Goal: Transaction & Acquisition: Purchase product/service

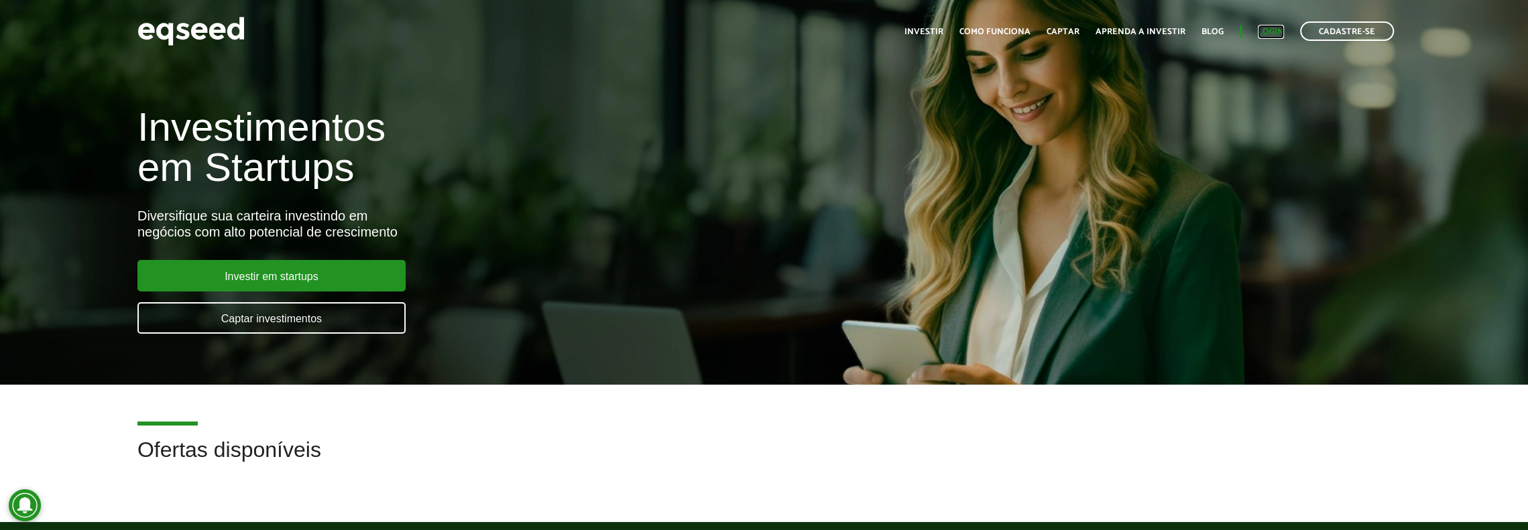
click at [1276, 32] on link "Login" at bounding box center [1270, 31] width 26 height 9
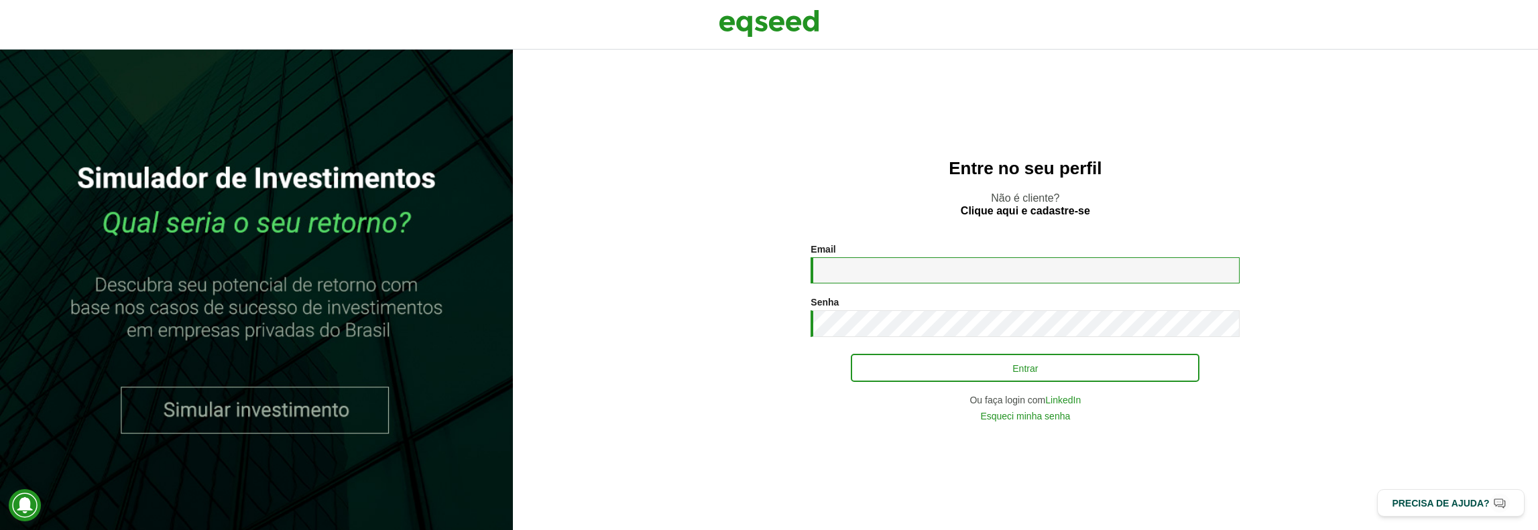
type input "**********"
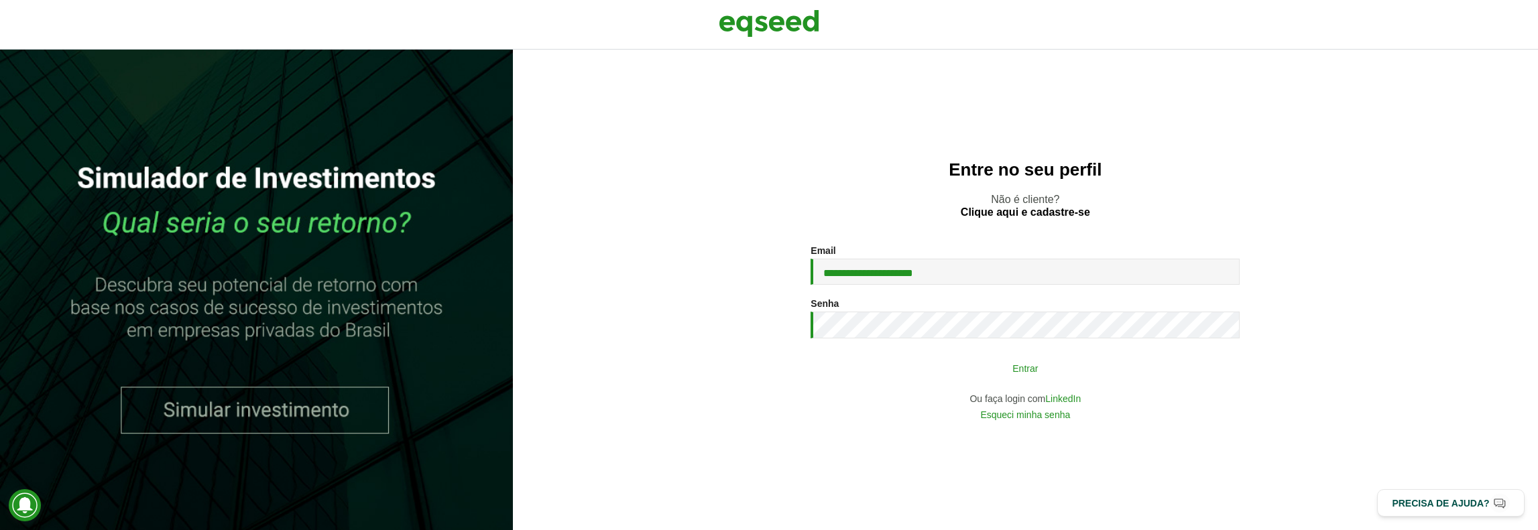
click at [938, 381] on button "Entrar" at bounding box center [1025, 367] width 349 height 25
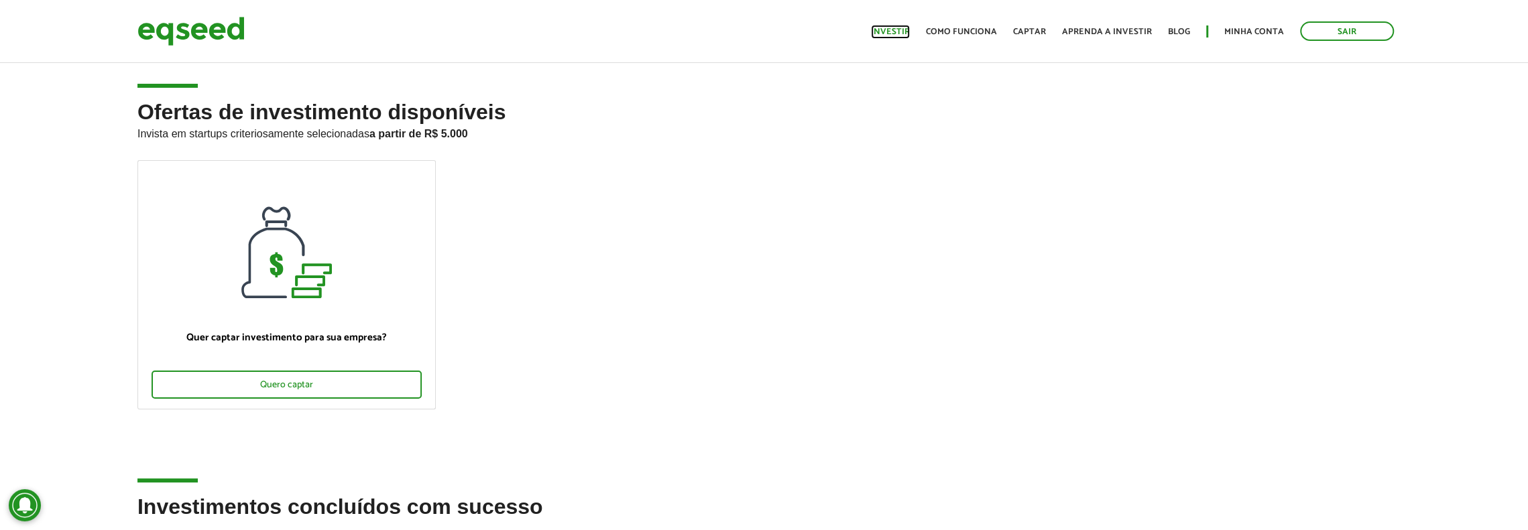
click at [890, 34] on link "Investir" at bounding box center [890, 31] width 39 height 9
click at [905, 32] on link "Investir" at bounding box center [890, 31] width 39 height 9
click at [1036, 29] on link "Captar" at bounding box center [1029, 31] width 33 height 9
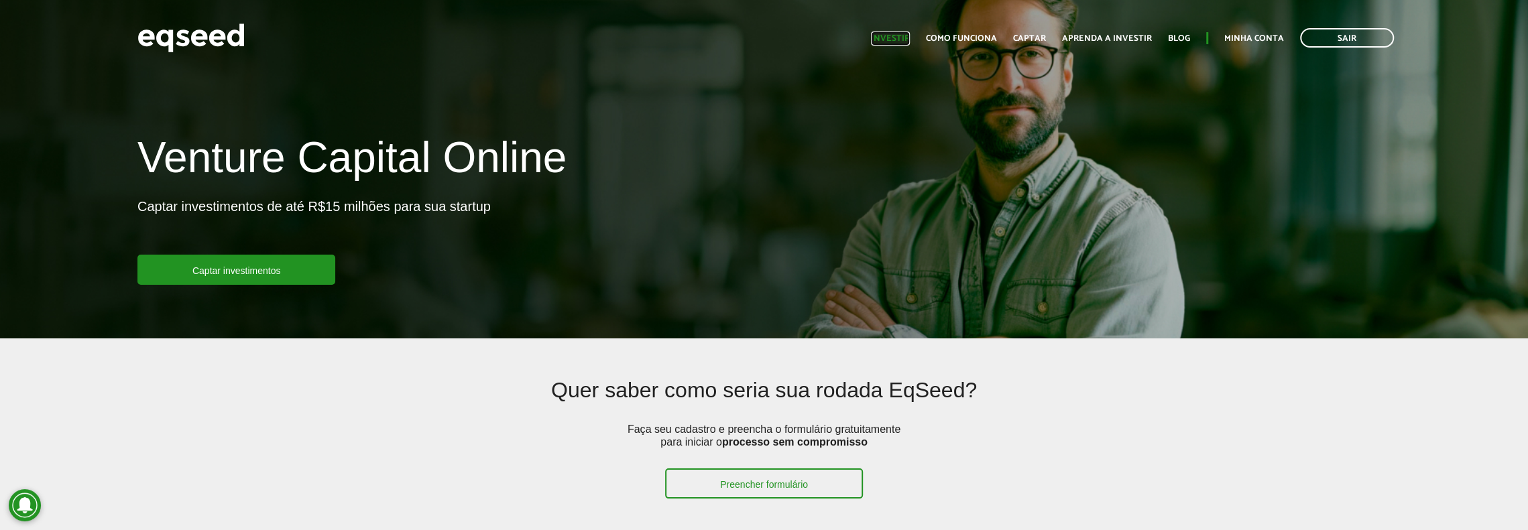
click at [904, 34] on link "Investir" at bounding box center [890, 38] width 39 height 9
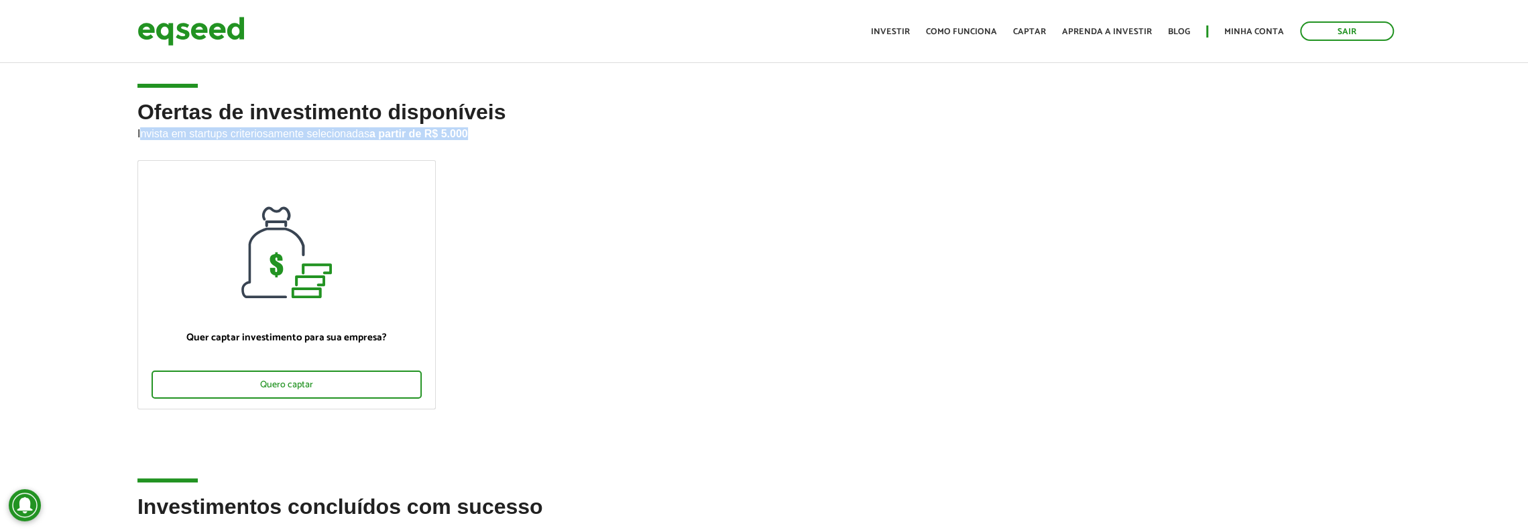
drag, startPoint x: 141, startPoint y: 124, endPoint x: 695, endPoint y: 154, distance: 554.5
click at [695, 154] on h2 "Ofertas de investimento disponíveis Invista em startups criteriosamente selecio…" at bounding box center [763, 131] width 1253 height 60
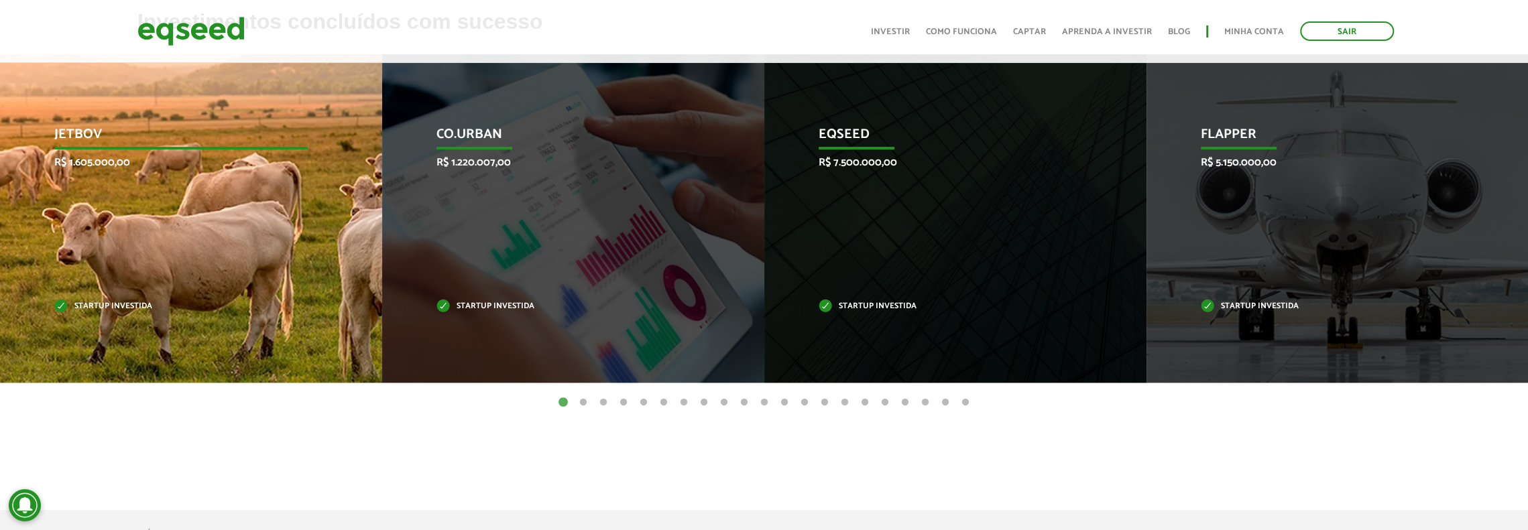
scroll to position [536, 0]
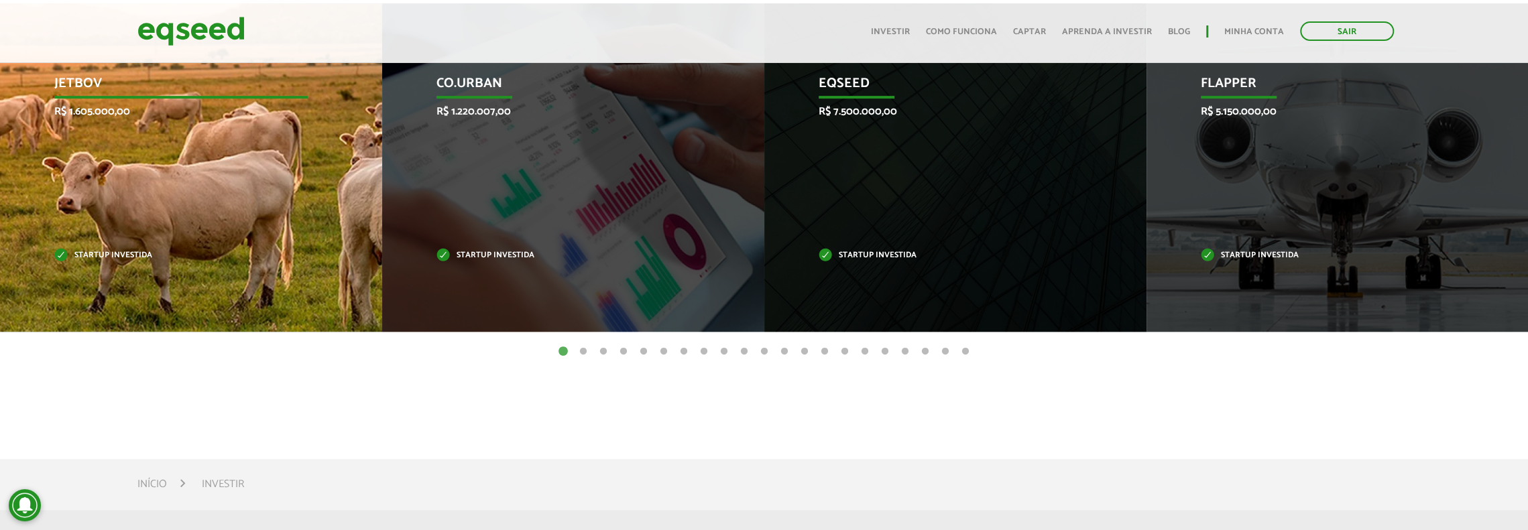
click at [224, 136] on div "JetBov R$ 1.605.000,00 Startup investida" at bounding box center [181, 167] width 362 height 328
click at [129, 181] on div "JetBov R$ 1.605.000,00 Startup investida" at bounding box center [181, 167] width 362 height 328
click at [149, 100] on div "JetBov R$ 1.605.000,00 Startup investida" at bounding box center [181, 167] width 362 height 328
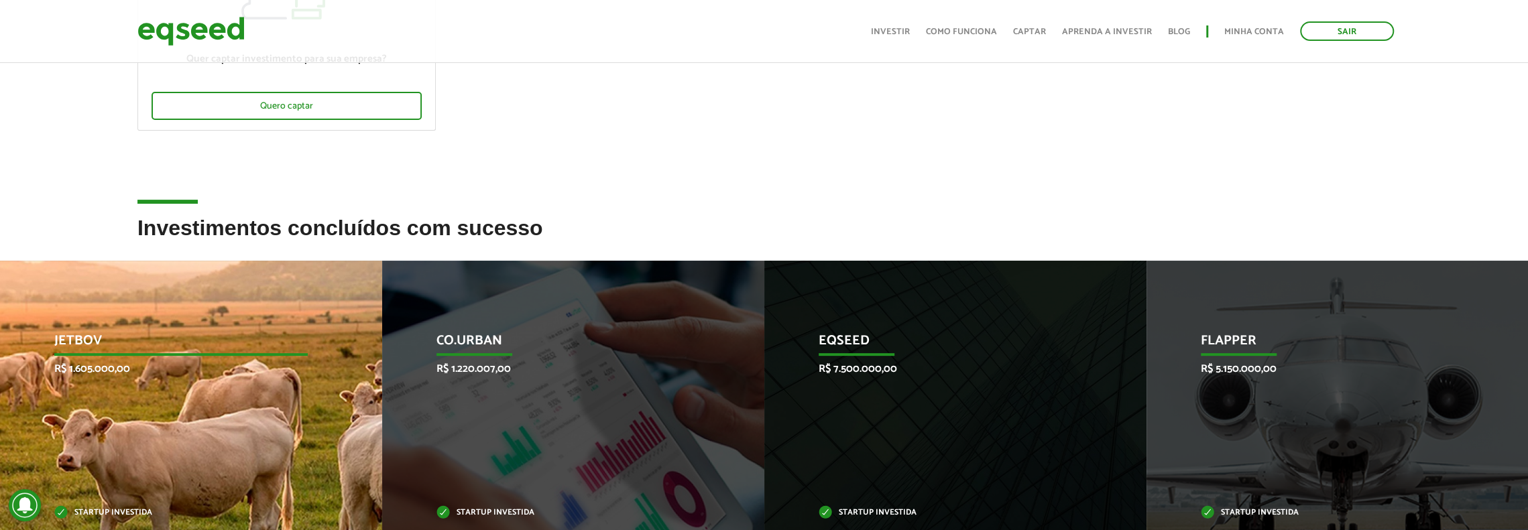
scroll to position [402, 0]
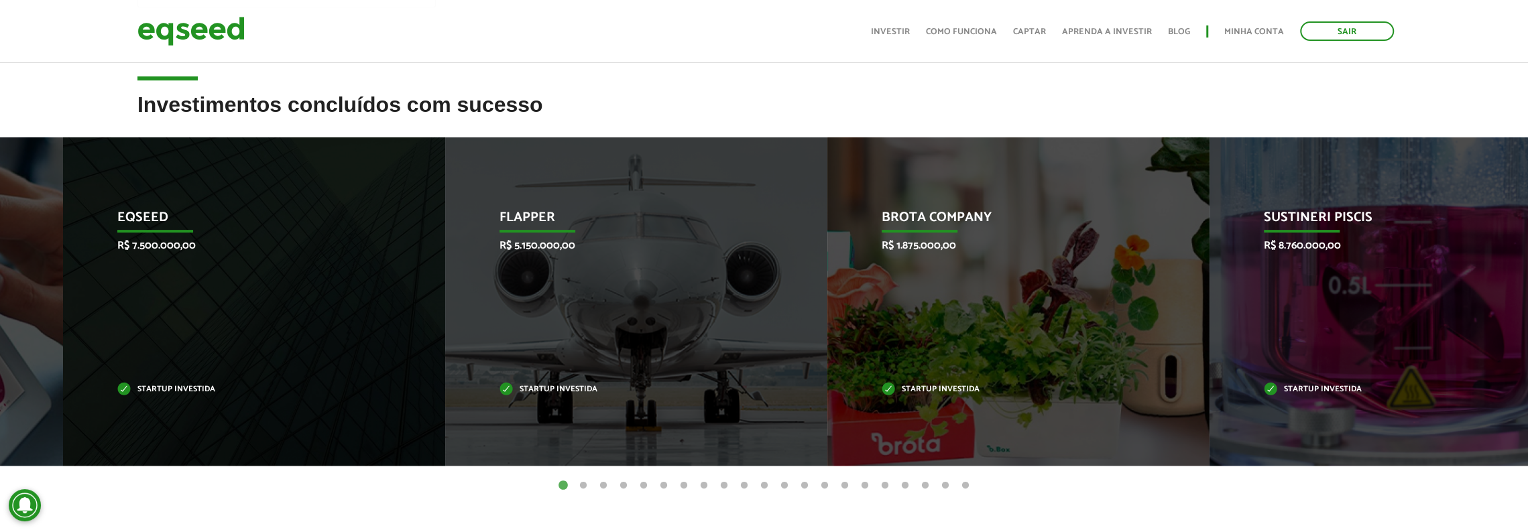
drag, startPoint x: 1286, startPoint y: 262, endPoint x: 316, endPoint y: 279, distance: 969.4
click at [445, 285] on div "Flapper R$ 5.150.000,00 Startup investida" at bounding box center [626, 301] width 362 height 328
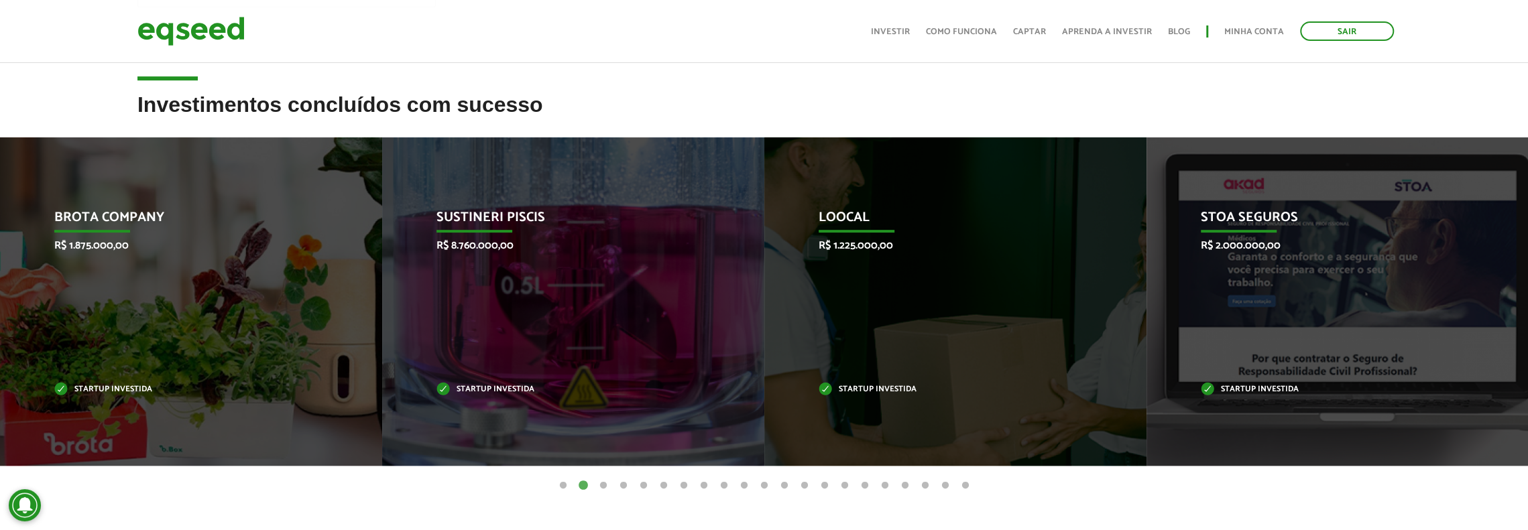
drag, startPoint x: 630, startPoint y: 265, endPoint x: 1536, endPoint y: 274, distance: 906.3
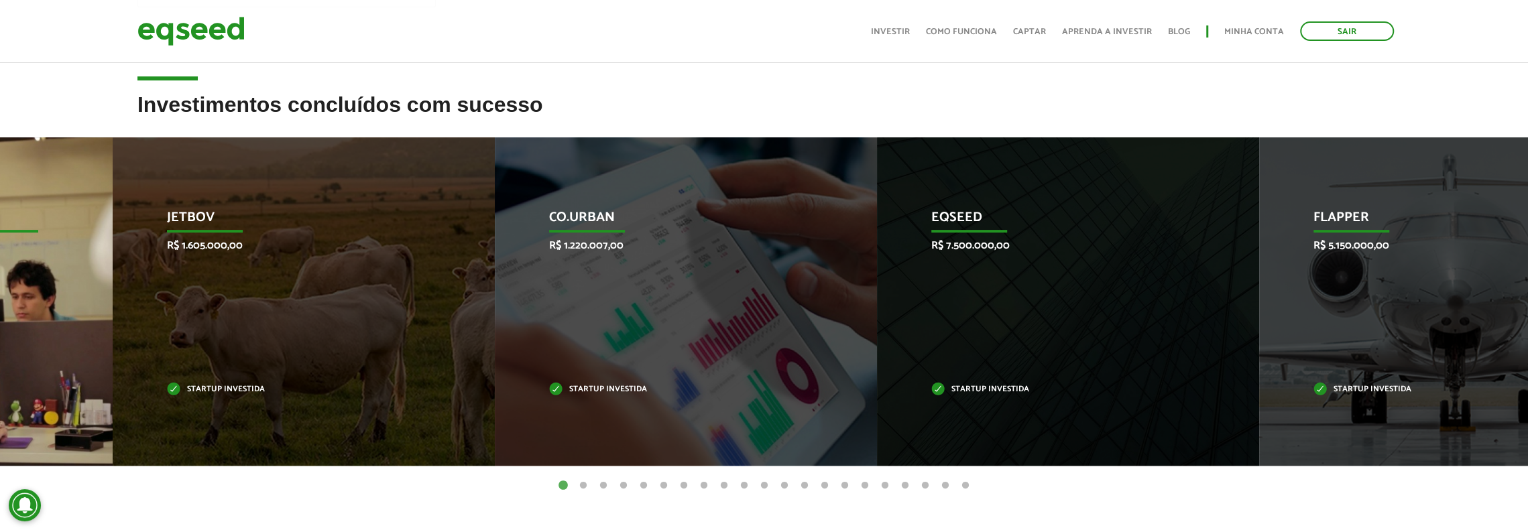
drag, startPoint x: 507, startPoint y: 310, endPoint x: 1087, endPoint y: 305, distance: 580.5
click at [857, 274] on div "Co.Urban R$ 1.220.007,00 Startup investida" at bounding box center [676, 301] width 362 height 328
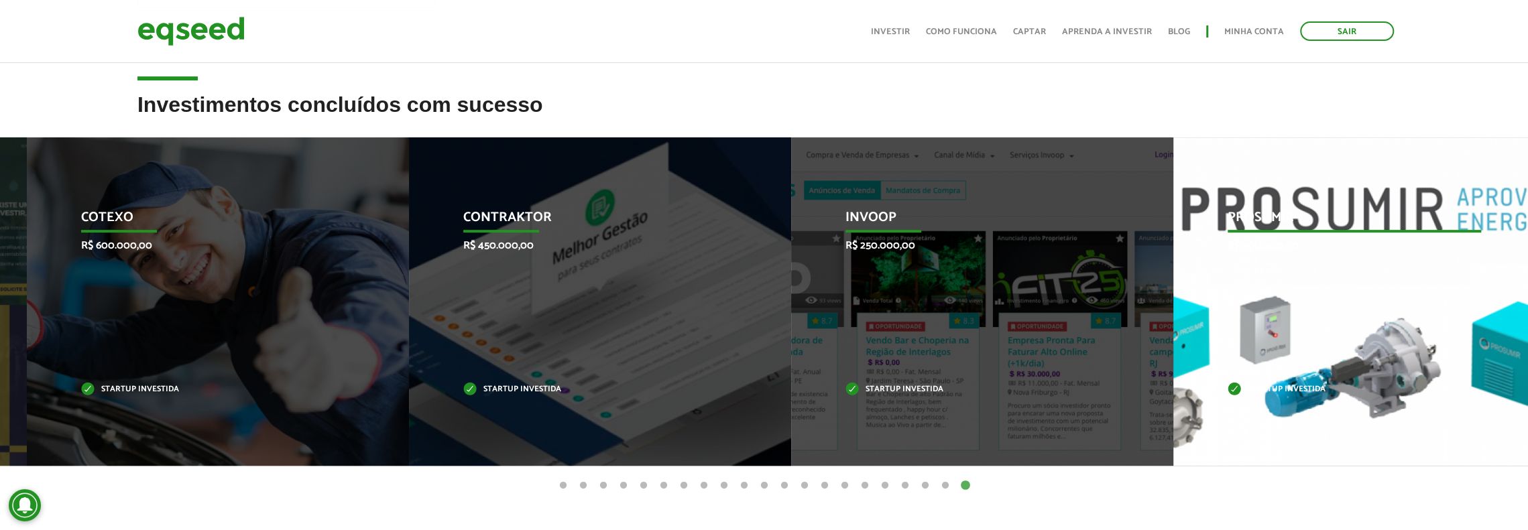
drag, startPoint x: 1027, startPoint y: 302, endPoint x: 1052, endPoint y: 313, distance: 27.9
click at [1100, 303] on div "Invoop R$ 250.000,00 Startup investida" at bounding box center [972, 301] width 362 height 328
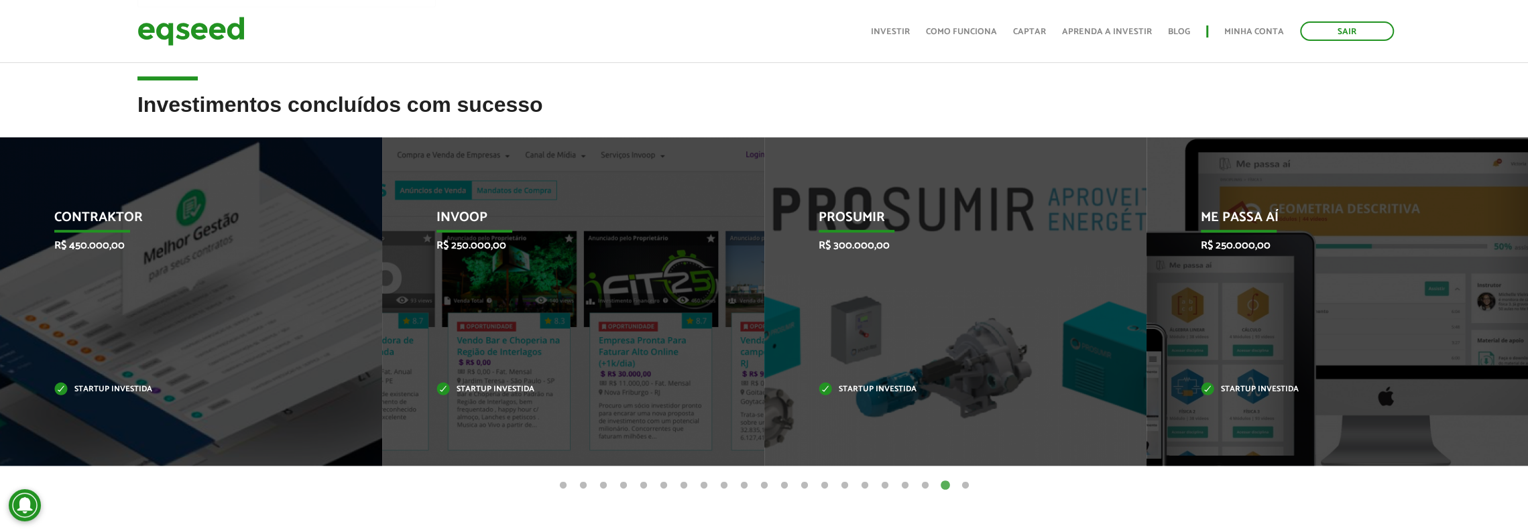
drag, startPoint x: 904, startPoint y: 290, endPoint x: 1536, endPoint y: 298, distance: 632.8
click at [382, 297] on li "Contraktor R$ 450.000,00 Startup investida" at bounding box center [191, 301] width 382 height 328
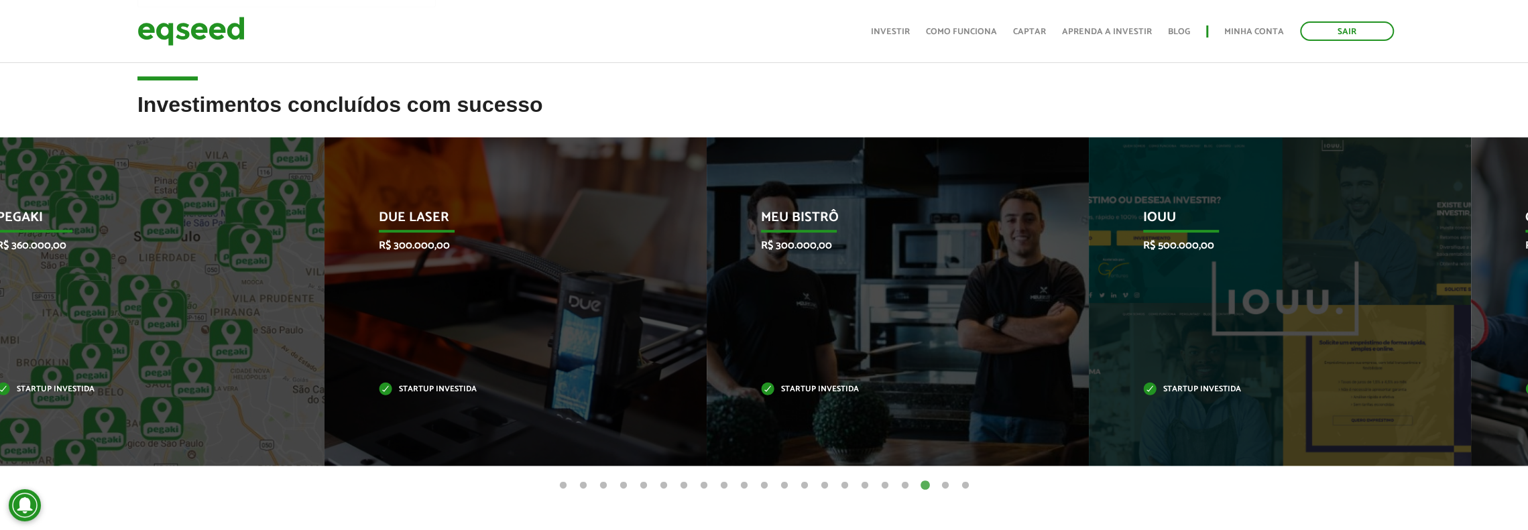
drag, startPoint x: 706, startPoint y: 298, endPoint x: 1536, endPoint y: 321, distance: 830.8
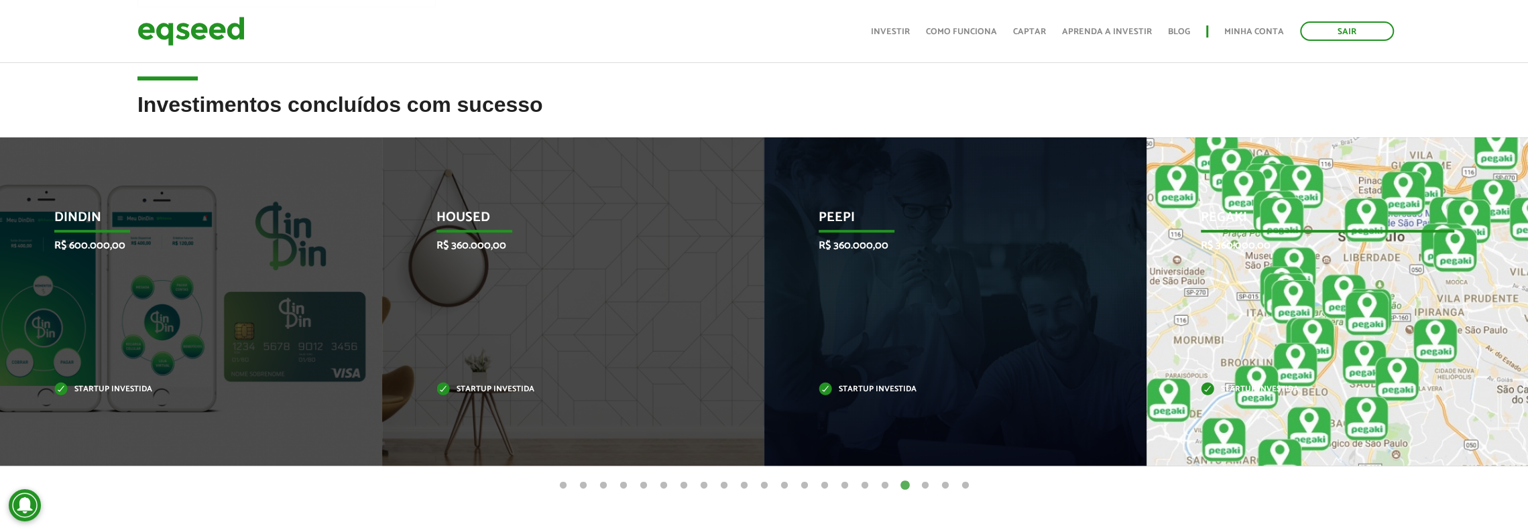
drag, startPoint x: 275, startPoint y: 274, endPoint x: 1416, endPoint y: 292, distance: 1141.6
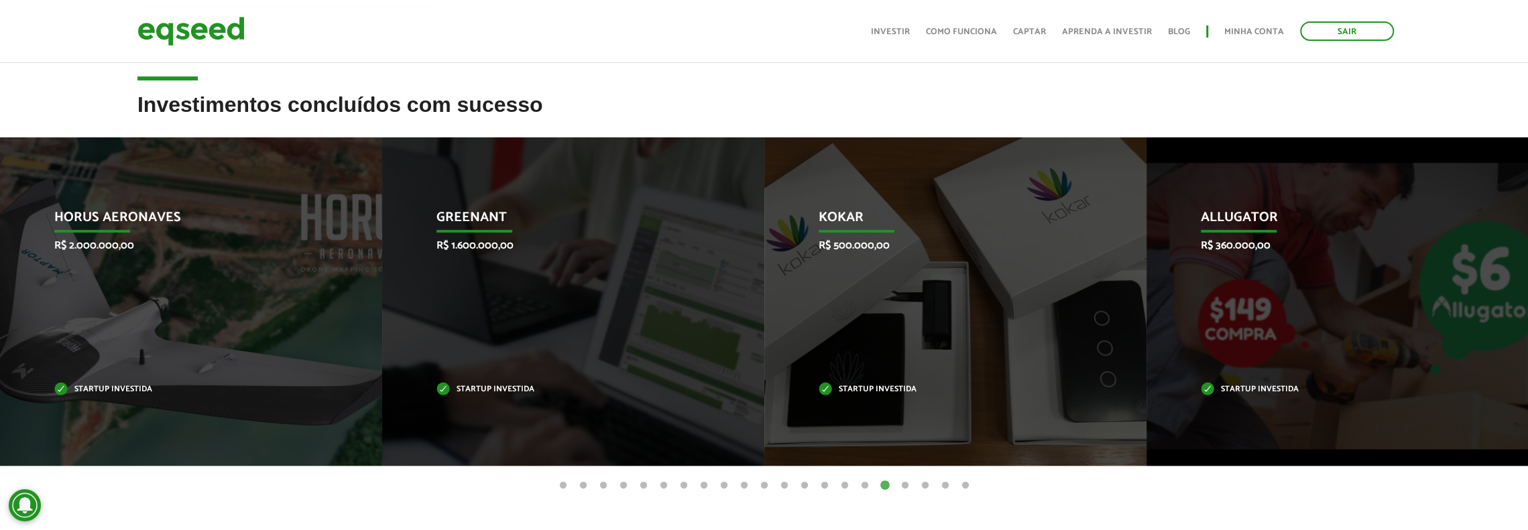
drag, startPoint x: 337, startPoint y: 309, endPoint x: 1519, endPoint y: 314, distance: 1181.7
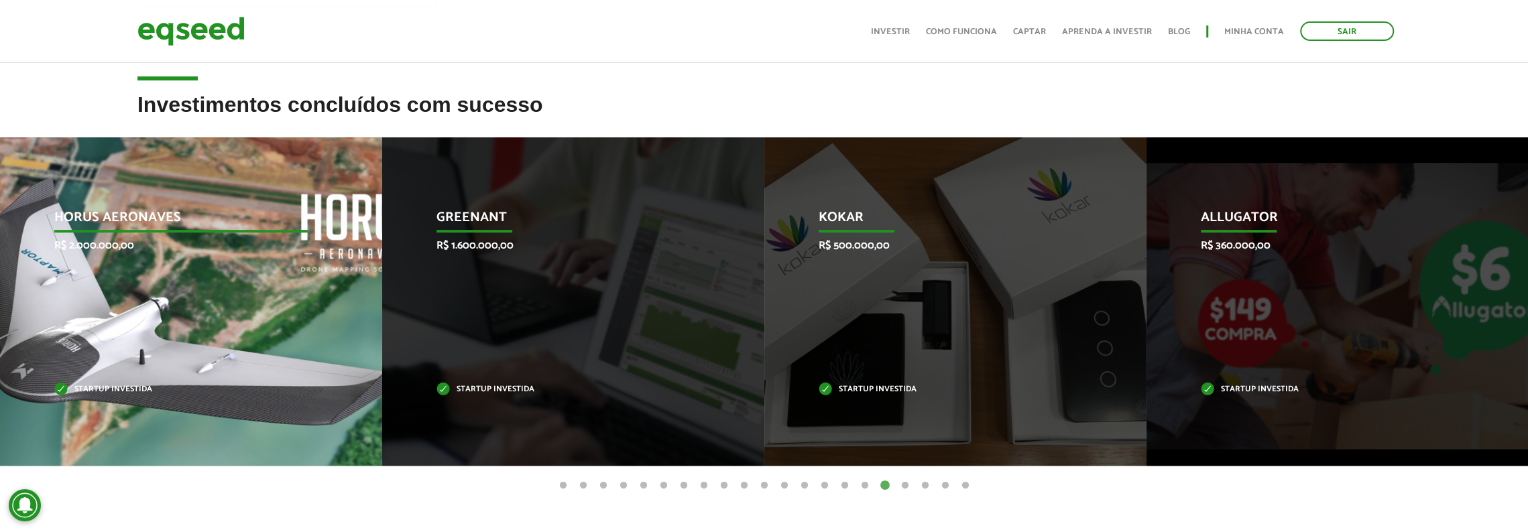
click at [289, 284] on div "Horus Aeronaves R$ 2.000.000,00 Startup investida" at bounding box center [181, 301] width 362 height 328
click at [298, 261] on div "Horus Aeronaves R$ 2.000.000,00 Startup investida" at bounding box center [181, 301] width 362 height 328
click at [299, 261] on div "Horus Aeronaves R$ 2.000.000,00 Startup investida" at bounding box center [181, 301] width 362 height 328
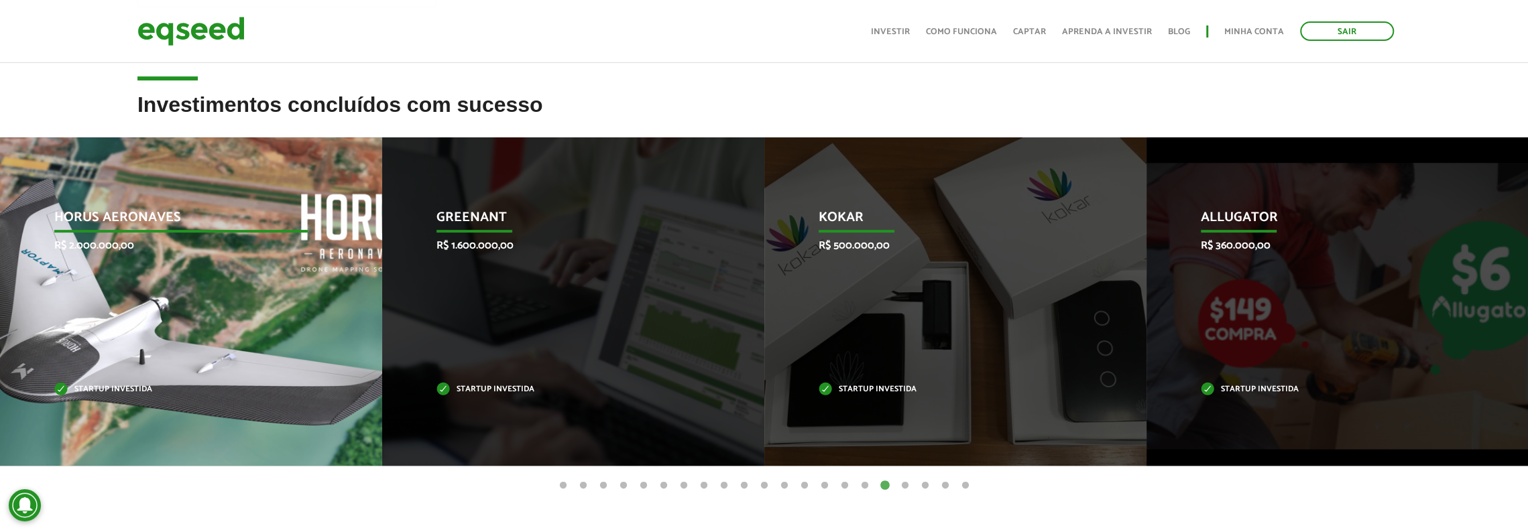
click at [299, 261] on div "Horus Aeronaves R$ 2.000.000,00 Startup investida" at bounding box center [181, 301] width 362 height 328
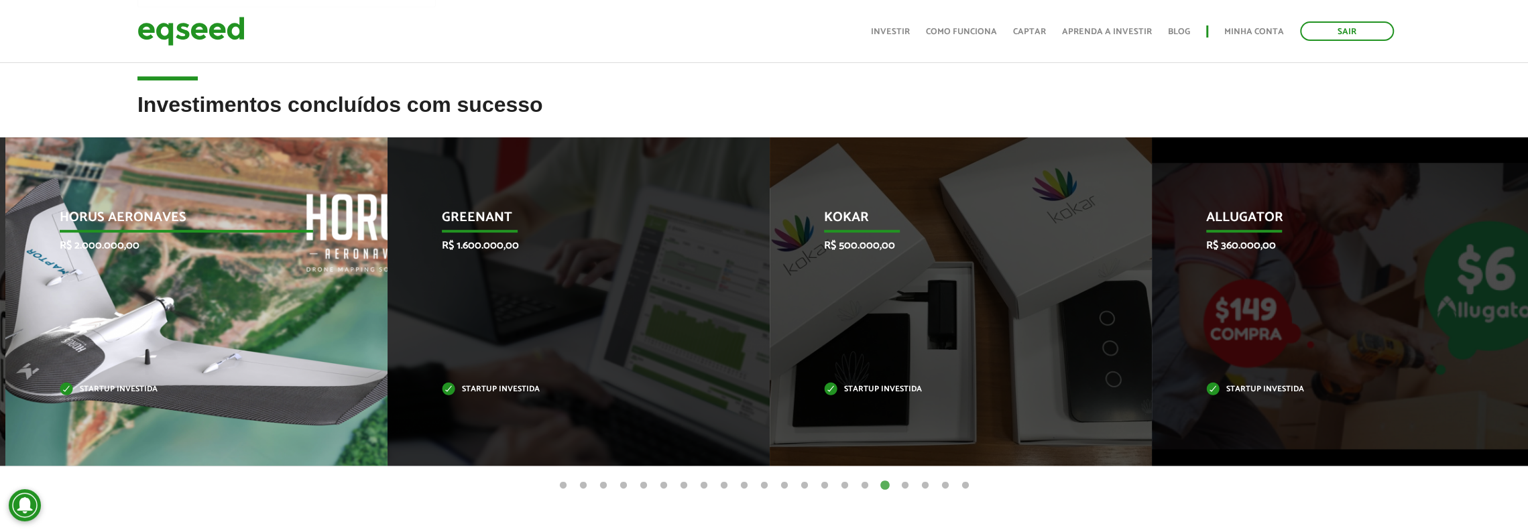
drag, startPoint x: 127, startPoint y: 280, endPoint x: 143, endPoint y: 277, distance: 17.0
click at [143, 277] on div "Horus Aeronaves R$ 2.000.000,00 Startup investida" at bounding box center [186, 301] width 362 height 328
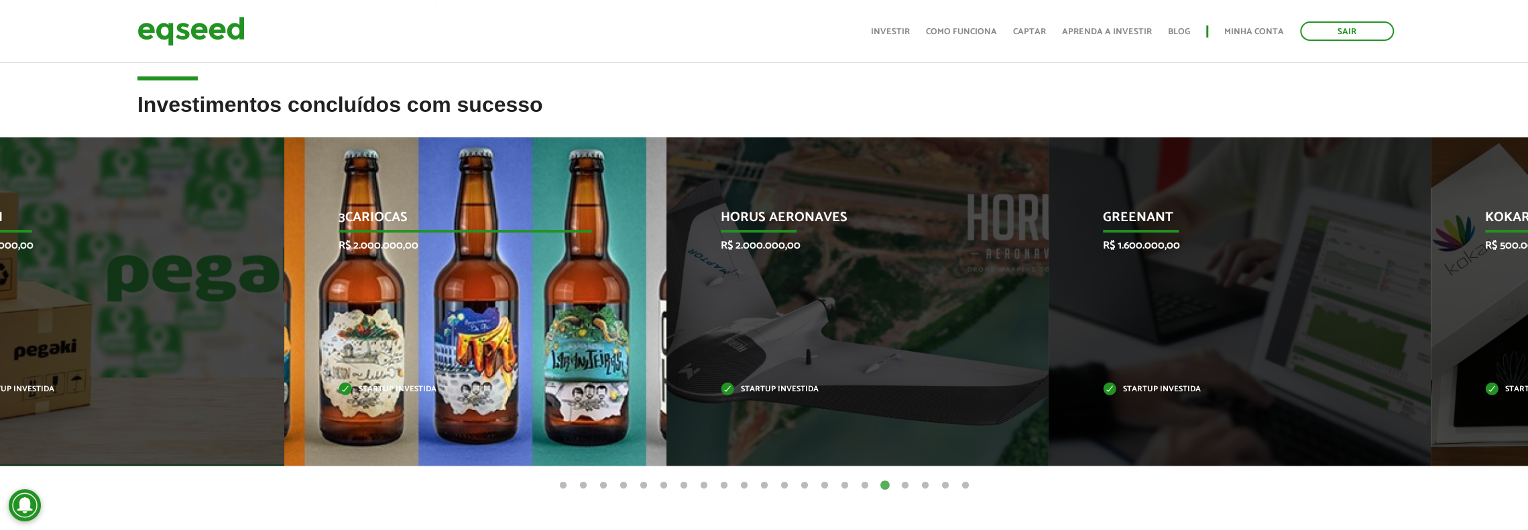
drag, startPoint x: 784, startPoint y: 289, endPoint x: 1063, endPoint y: 325, distance: 281.2
click at [1028, 321] on div "Horus Aeronaves R$ 2.000.000,00 Startup investida" at bounding box center [847, 301] width 362 height 328
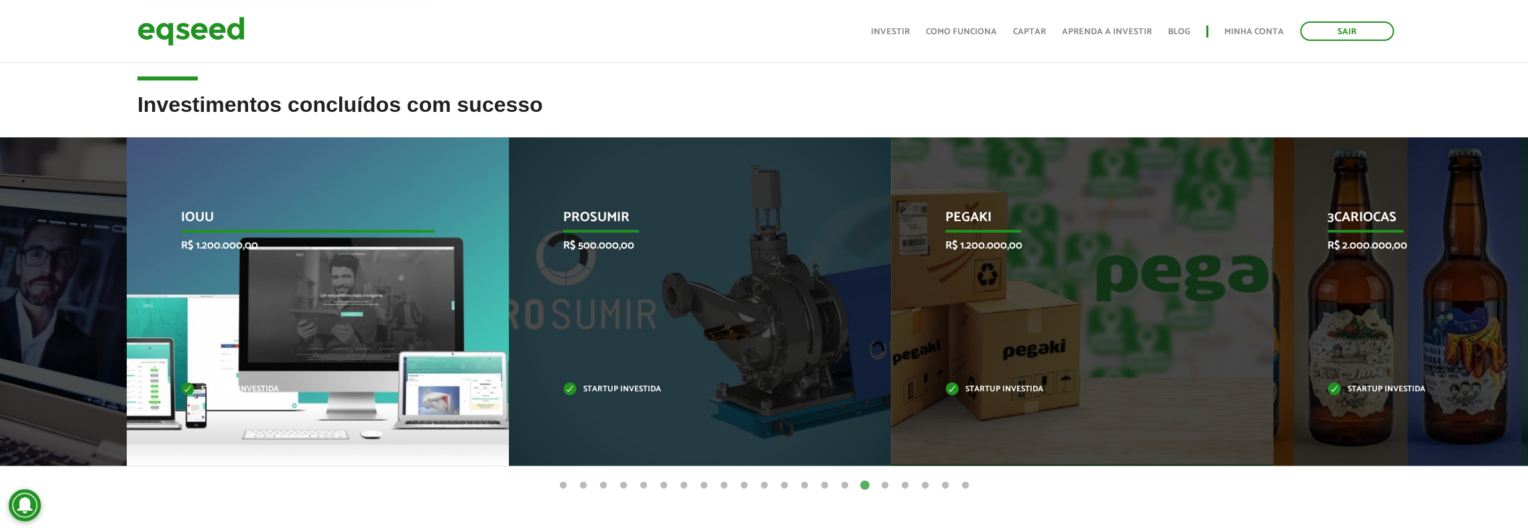
drag, startPoint x: 321, startPoint y: 279, endPoint x: 999, endPoint y: 264, distance: 677.8
click at [489, 263] on div "IOUU R$ 1.200.000,00 Startup investida" at bounding box center [308, 301] width 362 height 328
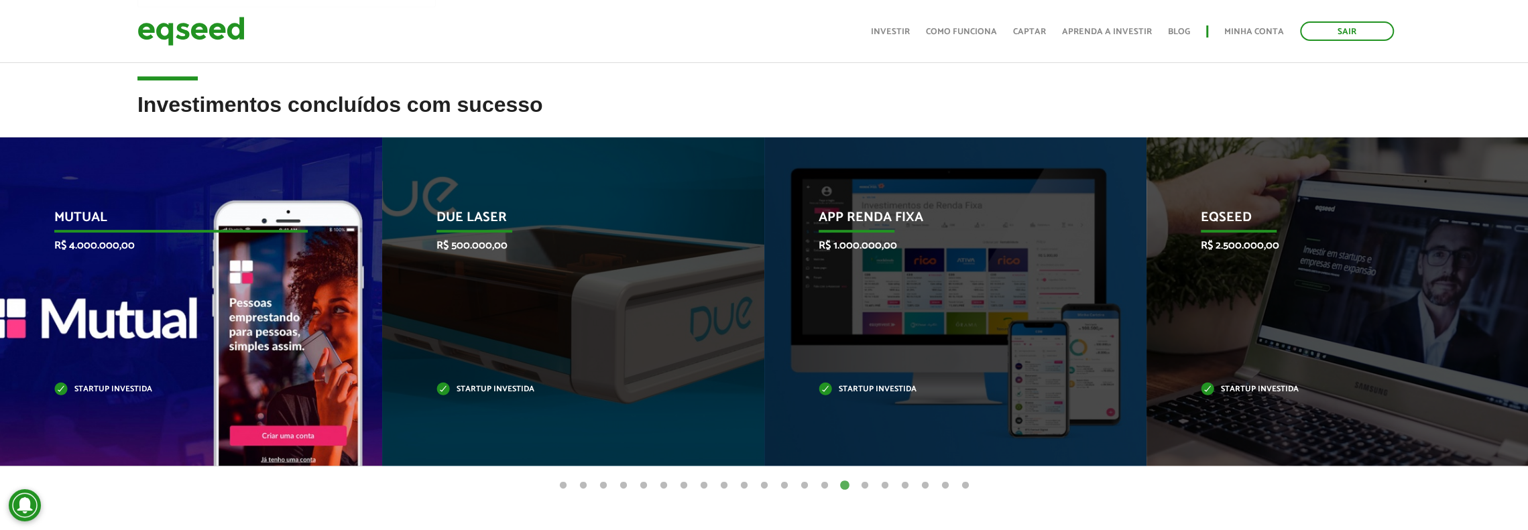
click at [229, 283] on div "Mutual R$ 4.000.000,00 Startup investida" at bounding box center [181, 301] width 362 height 328
